Goal: Navigation & Orientation: Find specific page/section

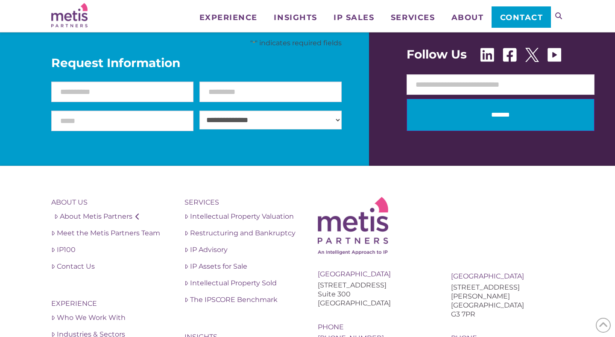
scroll to position [1504, 0]
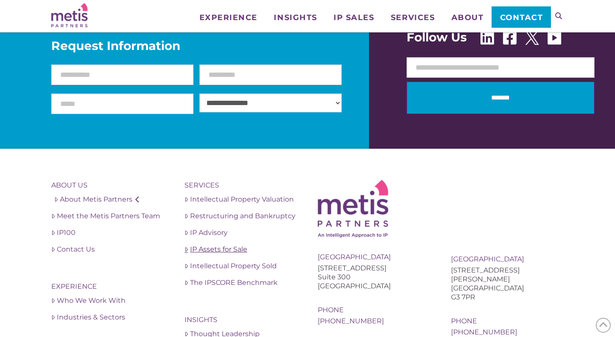
click at [214, 248] on link "IP Assets for Sale" at bounding box center [241, 249] width 113 height 10
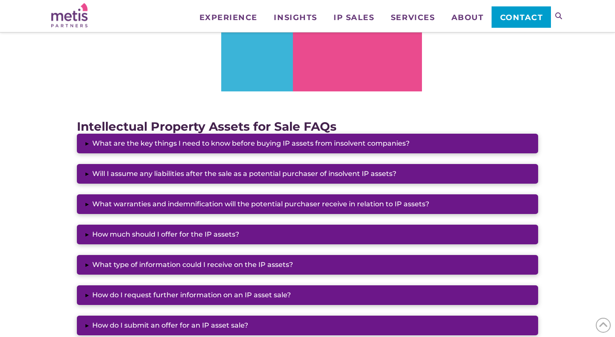
scroll to position [649, 0]
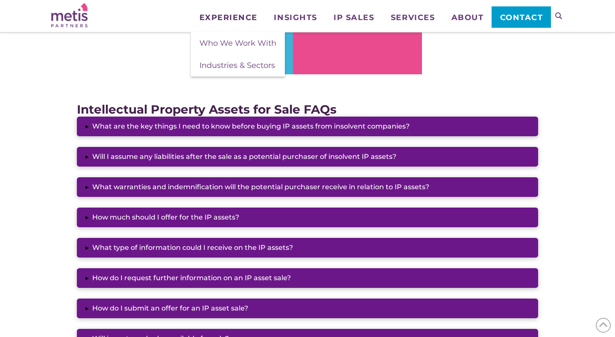
click at [229, 14] on span "Experience" at bounding box center [229, 18] width 58 height 8
click at [226, 63] on span "Industries & Sectors" at bounding box center [238, 65] width 76 height 9
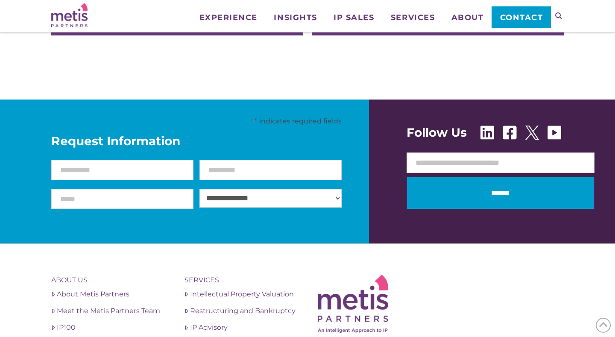
scroll to position [1487, 0]
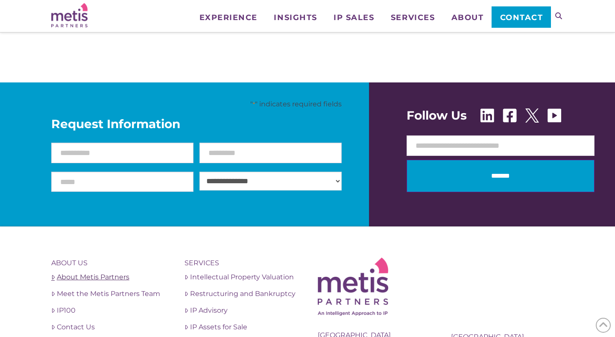
click at [115, 276] on link "About Metis Partners" at bounding box center [107, 277] width 113 height 10
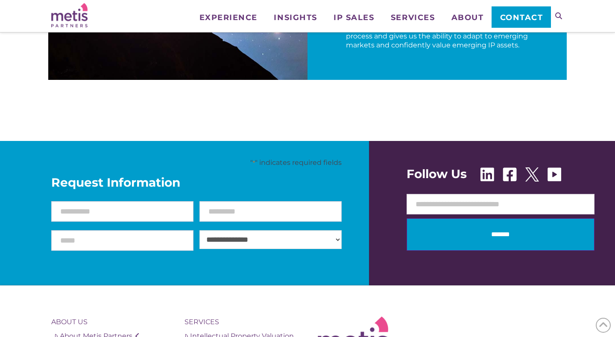
scroll to position [1401, 0]
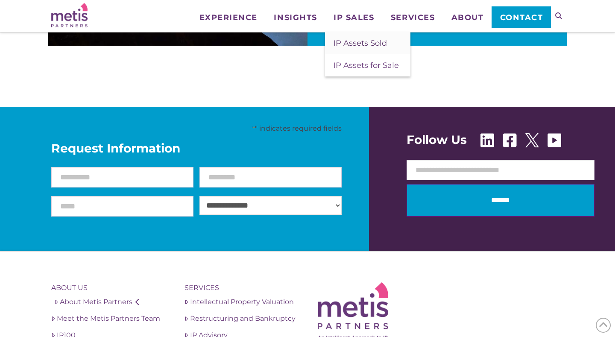
click at [350, 42] on span "IP Assets Sold" at bounding box center [360, 42] width 53 height 9
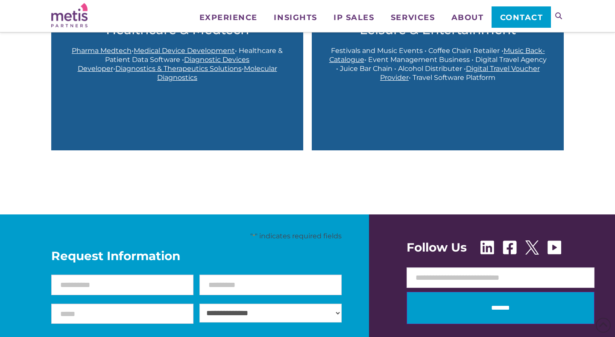
scroll to position [1059, 0]
